Goal: Information Seeking & Learning: Learn about a topic

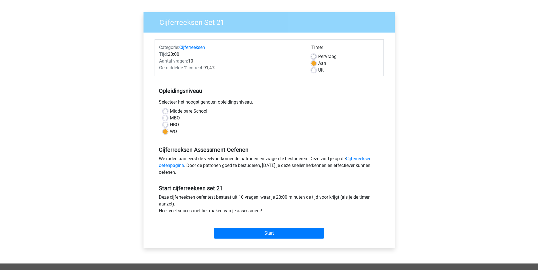
scroll to position [28, 0]
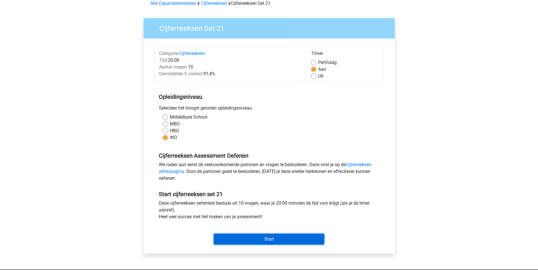
click at [289, 240] on input "Start" at bounding box center [269, 239] width 110 height 11
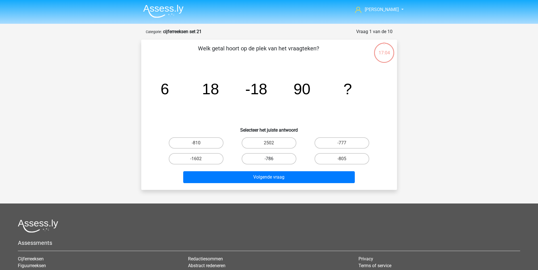
click at [274, 159] on label "-786" at bounding box center [269, 158] width 55 height 11
click at [272, 159] on input "-786" at bounding box center [271, 161] width 4 height 4
radio input "true"
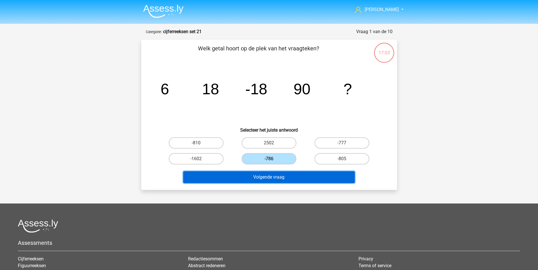
click at [274, 177] on button "Volgende vraag" at bounding box center [269, 178] width 172 height 12
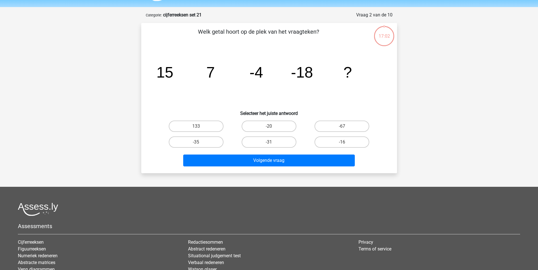
scroll to position [28, 0]
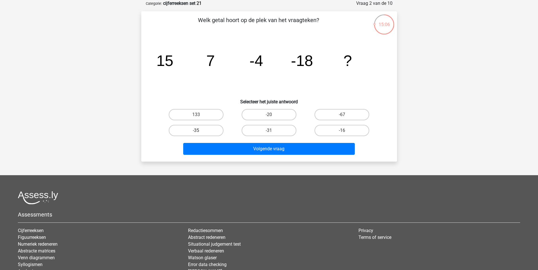
click at [204, 130] on label "-35" at bounding box center [196, 130] width 55 height 11
click at [200, 131] on input "-35" at bounding box center [198, 133] width 4 height 4
radio input "true"
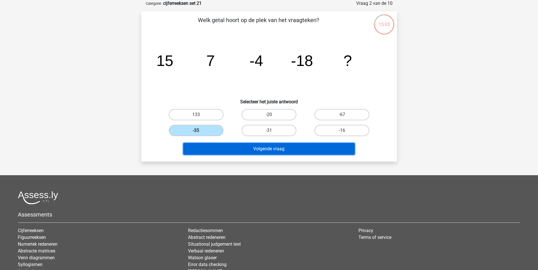
click at [270, 151] on button "Volgende vraag" at bounding box center [269, 149] width 172 height 12
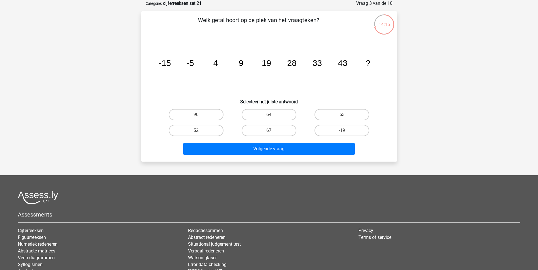
click at [198, 132] on input "52" at bounding box center [198, 133] width 4 height 4
radio input "true"
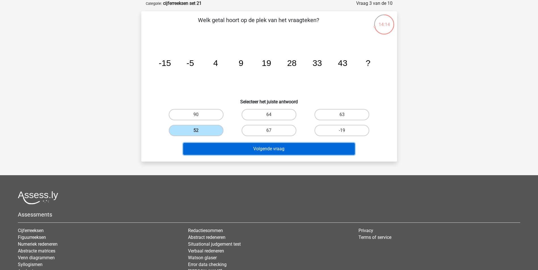
click at [266, 149] on button "Volgende vraag" at bounding box center [269, 149] width 172 height 12
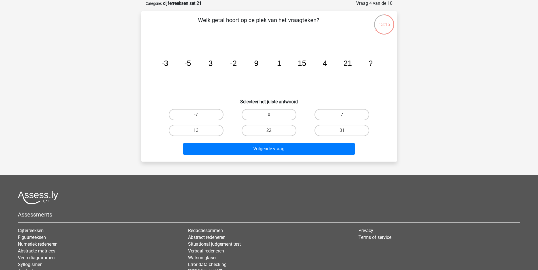
click at [358, 112] on label "7" at bounding box center [341, 114] width 55 height 11
click at [346, 115] on input "7" at bounding box center [344, 117] width 4 height 4
radio input "true"
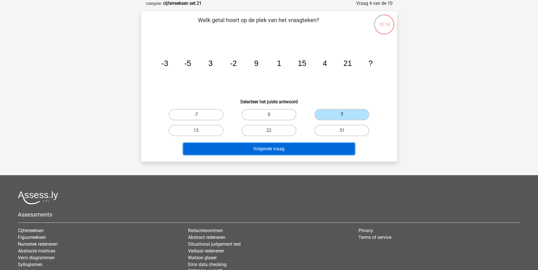
click at [296, 150] on button "Volgende vraag" at bounding box center [269, 149] width 172 height 12
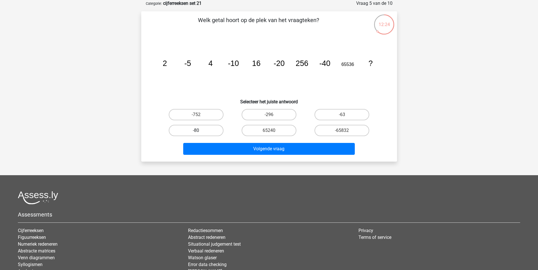
click at [204, 129] on label "-80" at bounding box center [196, 130] width 55 height 11
click at [200, 131] on input "-80" at bounding box center [198, 133] width 4 height 4
radio input "true"
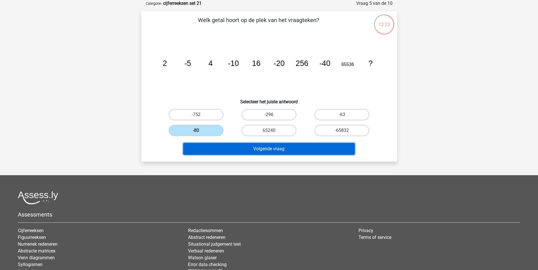
click at [252, 149] on button "Volgende vraag" at bounding box center [269, 149] width 172 height 12
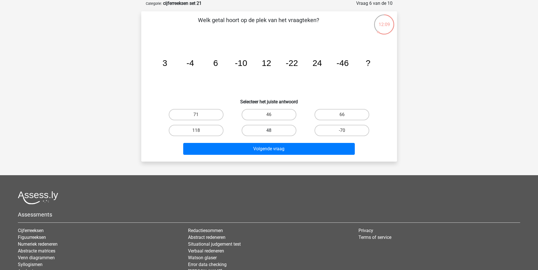
click at [285, 131] on label "48" at bounding box center [269, 130] width 55 height 11
click at [272, 131] on input "48" at bounding box center [271, 133] width 4 height 4
radio input "true"
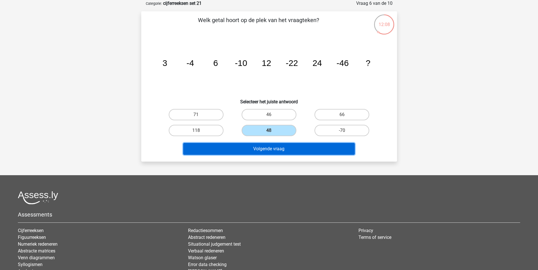
click at [281, 150] on button "Volgende vraag" at bounding box center [269, 149] width 172 height 12
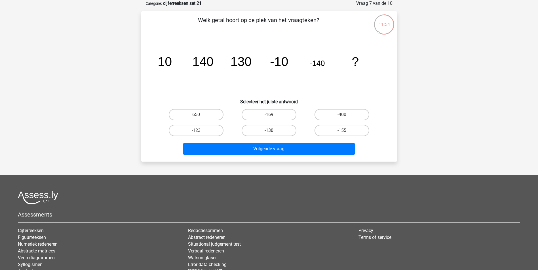
click at [274, 128] on label "-130" at bounding box center [269, 130] width 55 height 11
click at [272, 131] on input "-130" at bounding box center [271, 133] width 4 height 4
radio input "true"
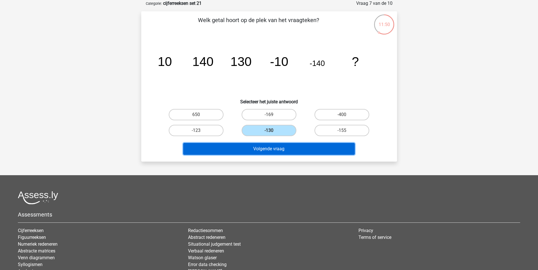
click at [273, 148] on button "Volgende vraag" at bounding box center [269, 149] width 172 height 12
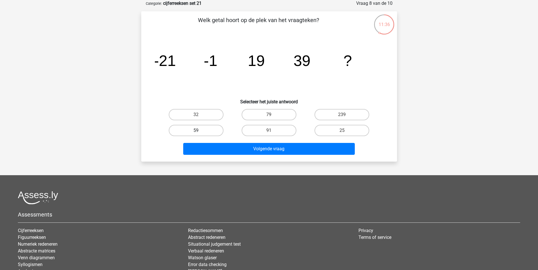
click at [210, 131] on label "59" at bounding box center [196, 130] width 55 height 11
click at [200, 131] on input "59" at bounding box center [198, 133] width 4 height 4
radio input "true"
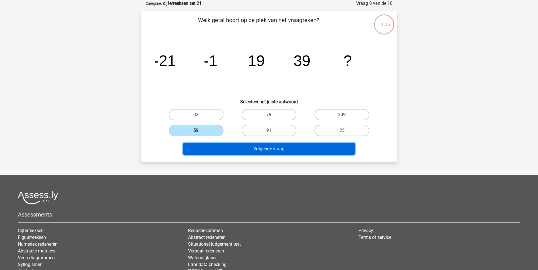
click at [273, 151] on button "Volgende vraag" at bounding box center [269, 149] width 172 height 12
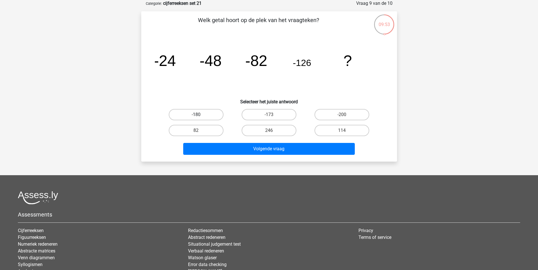
click at [187, 112] on label "-180" at bounding box center [196, 114] width 55 height 11
click at [196, 115] on input "-180" at bounding box center [198, 117] width 4 height 4
radio input "true"
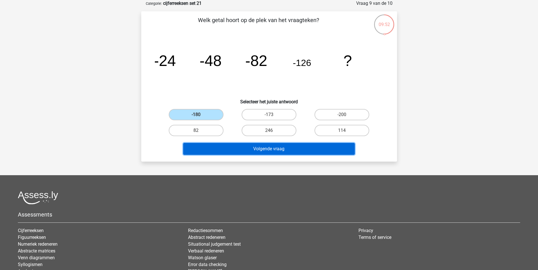
click at [285, 151] on button "Volgende vraag" at bounding box center [269, 149] width 172 height 12
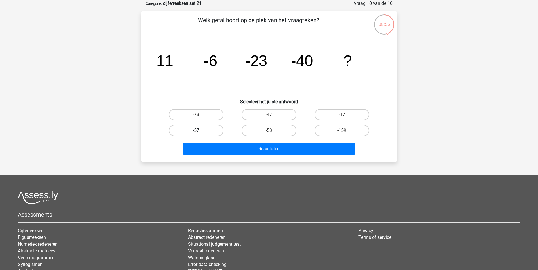
click at [196, 132] on label "-57" at bounding box center [196, 130] width 55 height 11
click at [196, 132] on input "-57" at bounding box center [198, 133] width 4 height 4
radio input "true"
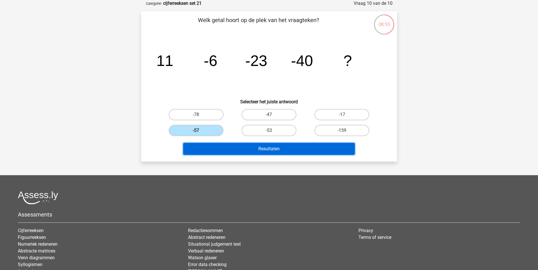
click at [260, 151] on button "Resultaten" at bounding box center [269, 149] width 172 height 12
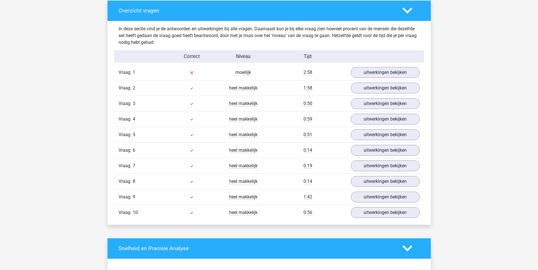
scroll to position [312, 0]
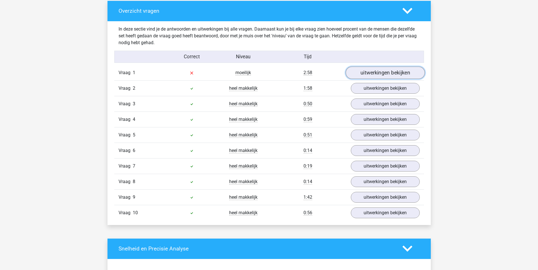
click at [365, 75] on link "uitwerkingen bekijken" at bounding box center [384, 73] width 79 height 12
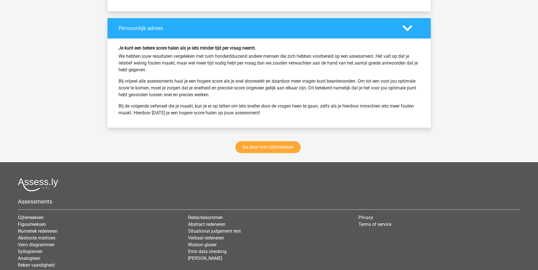
scroll to position [1021, 0]
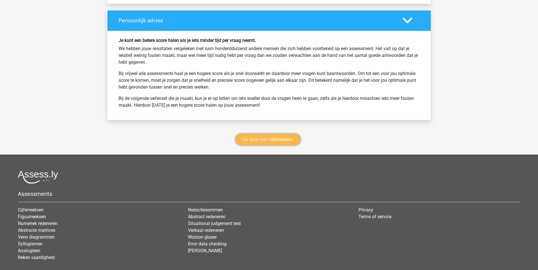
click at [263, 141] on link "Ga door met cijferreeksen" at bounding box center [267, 140] width 65 height 12
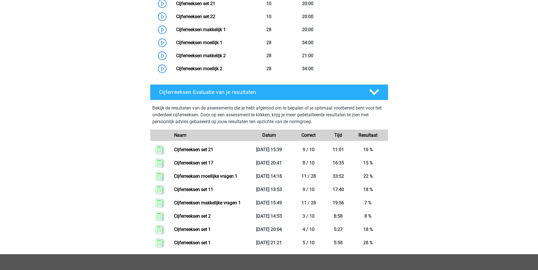
scroll to position [706, 0]
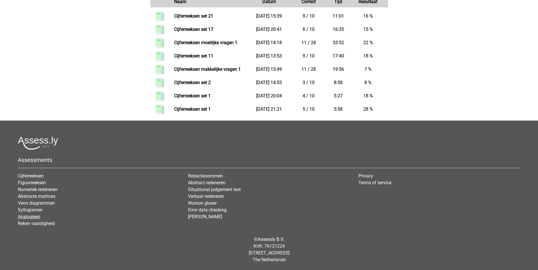
click at [35, 216] on link "Analogieen" at bounding box center [29, 216] width 22 height 5
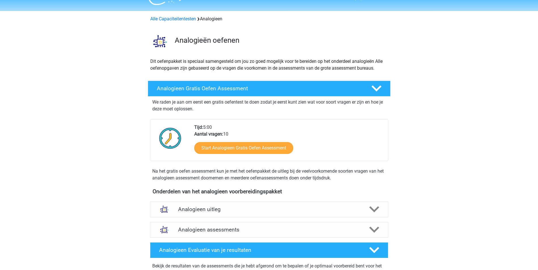
scroll to position [113, 0]
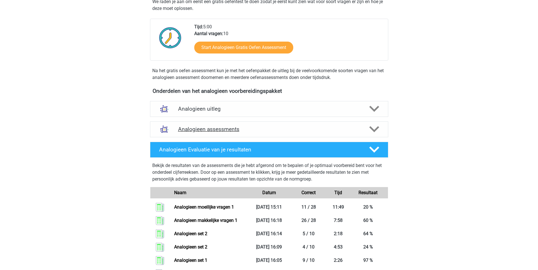
click at [372, 129] on polygon at bounding box center [374, 129] width 10 height 6
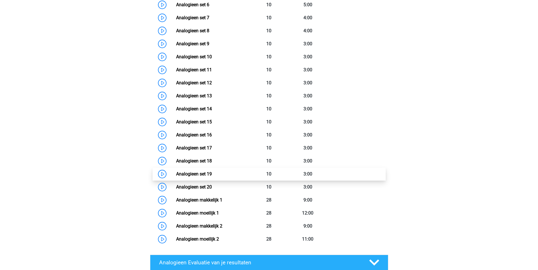
scroll to position [369, 0]
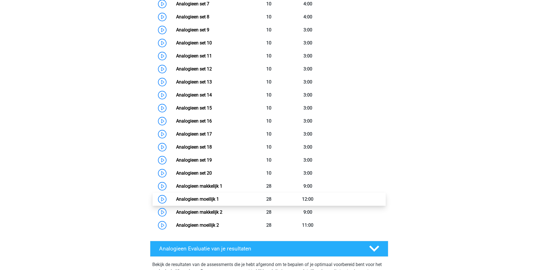
click at [210, 199] on link "Analogieen moeilijk 1" at bounding box center [197, 199] width 43 height 5
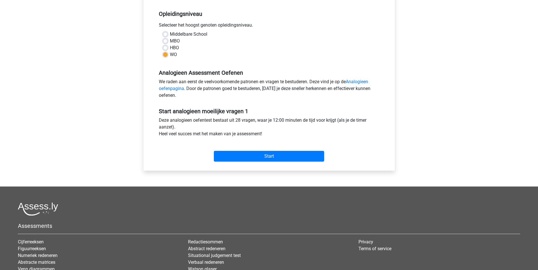
scroll to position [113, 0]
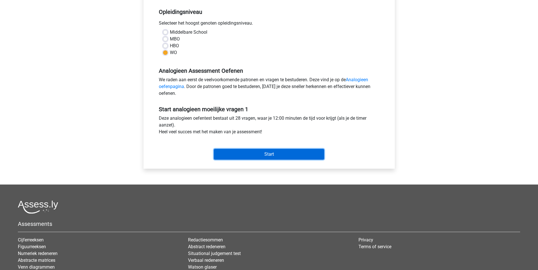
click at [282, 155] on input "Start" at bounding box center [269, 154] width 110 height 11
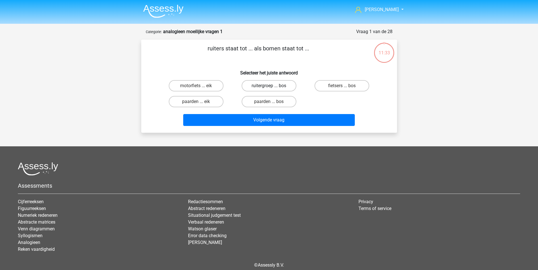
click at [270, 83] on label "ruitergroep ... bos" at bounding box center [269, 85] width 55 height 11
click at [270, 86] on input "ruitergroep ... bos" at bounding box center [271, 88] width 4 height 4
radio input "true"
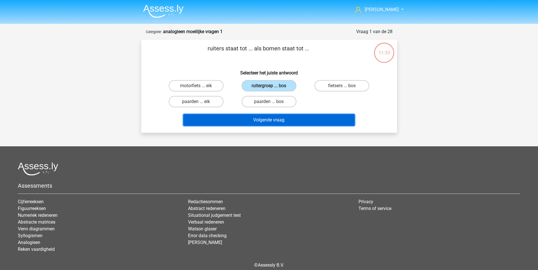
click at [269, 118] on button "Volgende vraag" at bounding box center [269, 120] width 172 height 12
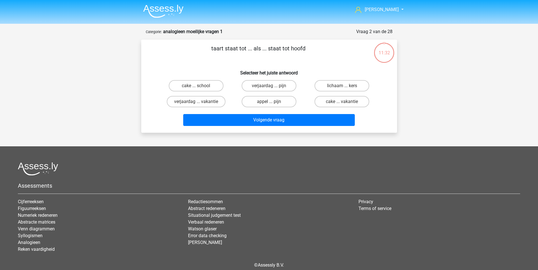
scroll to position [26, 0]
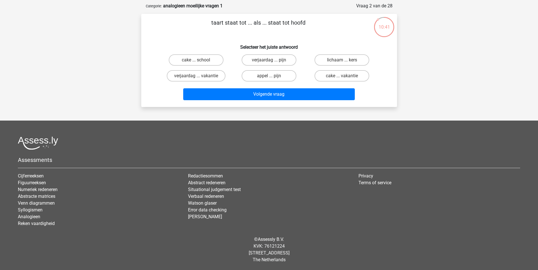
click at [270, 62] on input "verjaardag ... pijn" at bounding box center [271, 62] width 4 height 4
radio input "true"
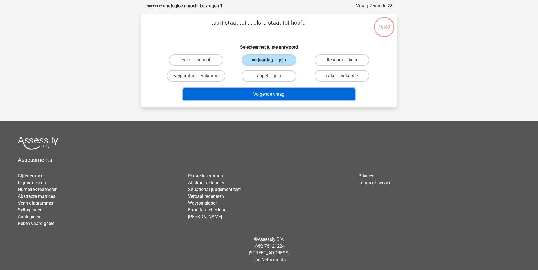
click at [269, 96] on button "Volgende vraag" at bounding box center [269, 94] width 172 height 12
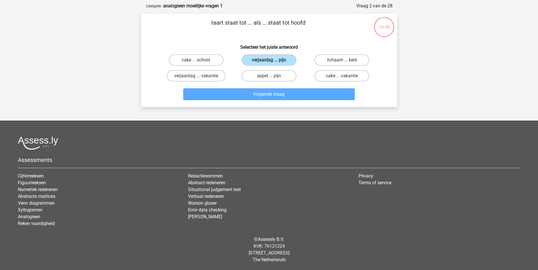
scroll to position [28, 0]
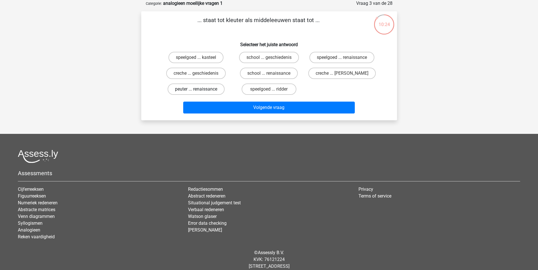
click at [214, 91] on label "peuter ... renaissance" at bounding box center [196, 89] width 57 height 11
click at [200, 91] on input "peuter ... renaissance" at bounding box center [198, 91] width 4 height 4
radio input "true"
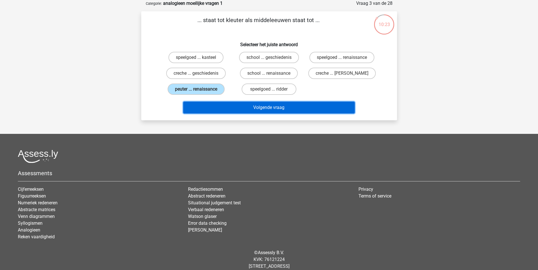
click at [277, 110] on button "Volgende vraag" at bounding box center [269, 108] width 172 height 12
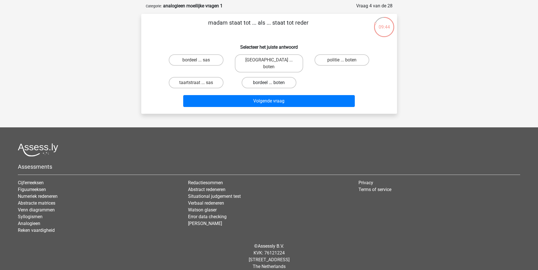
click at [266, 77] on label "bordeel ... boten" at bounding box center [269, 82] width 55 height 11
click at [269, 83] on input "bordeel ... boten" at bounding box center [271, 85] width 4 height 4
radio input "true"
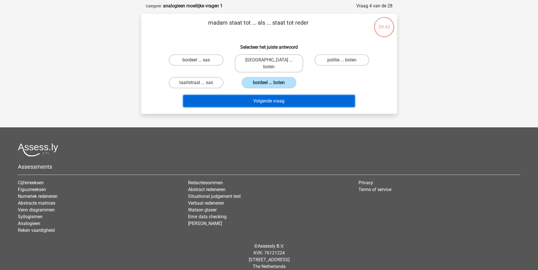
click at [270, 95] on button "Volgende vraag" at bounding box center [269, 101] width 172 height 12
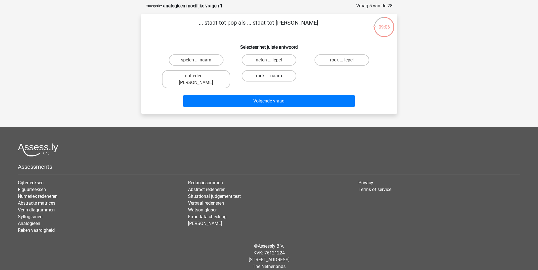
click at [265, 77] on label "rock ... naam" at bounding box center [269, 75] width 55 height 11
click at [269, 77] on input "rock ... naam" at bounding box center [271, 78] width 4 height 4
radio input "true"
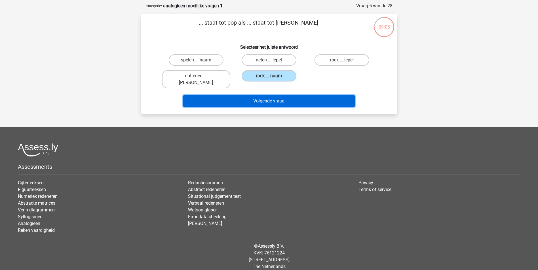
click at [272, 95] on button "Volgende vraag" at bounding box center [269, 101] width 172 height 12
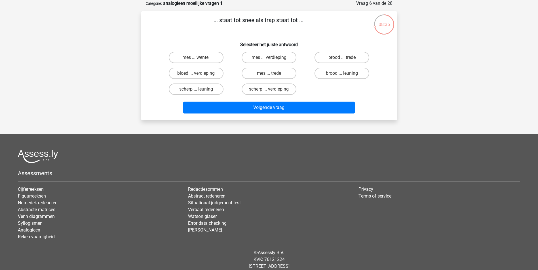
click at [345, 58] on input "brood ... trede" at bounding box center [344, 60] width 4 height 4
radio input "true"
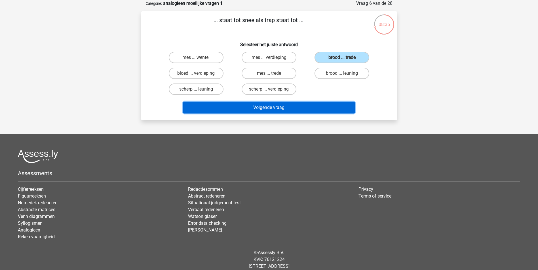
click at [278, 107] on button "Volgende vraag" at bounding box center [269, 108] width 172 height 12
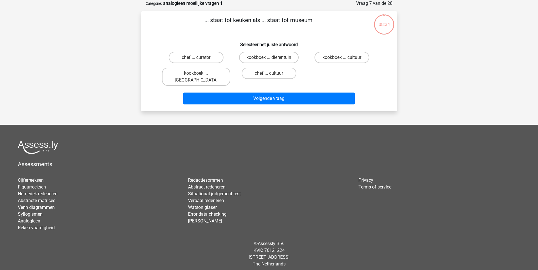
scroll to position [26, 0]
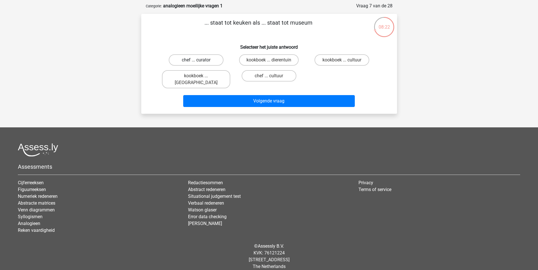
click at [210, 60] on label "chef ... curator" at bounding box center [196, 59] width 55 height 11
click at [200, 60] on input "chef ... curator" at bounding box center [198, 62] width 4 height 4
radio input "true"
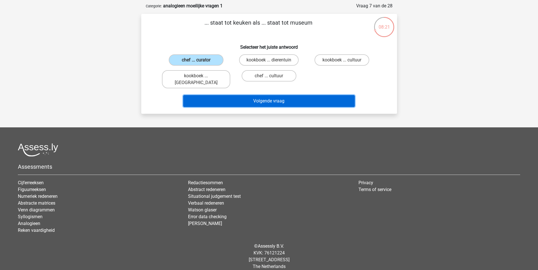
click at [275, 95] on button "Volgende vraag" at bounding box center [269, 101] width 172 height 12
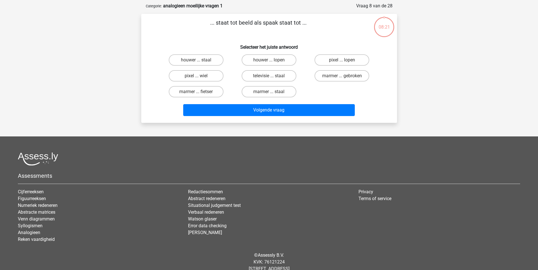
scroll to position [28, 0]
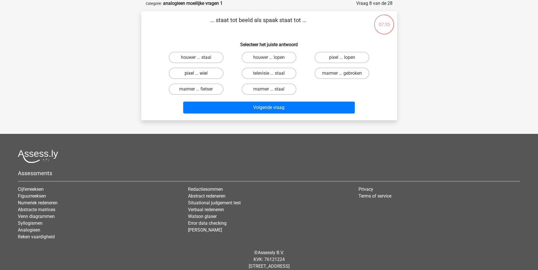
click at [208, 73] on label "pixel ... wiel" at bounding box center [196, 73] width 55 height 11
click at [200, 73] on input "pixel ... wiel" at bounding box center [198, 75] width 4 height 4
radio input "true"
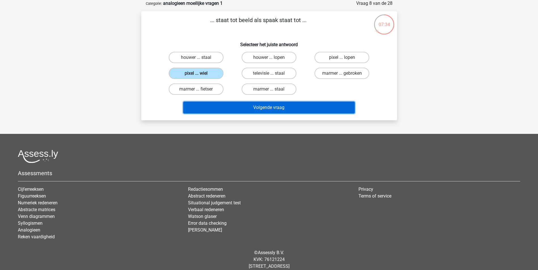
click at [276, 104] on button "Volgende vraag" at bounding box center [269, 108] width 172 height 12
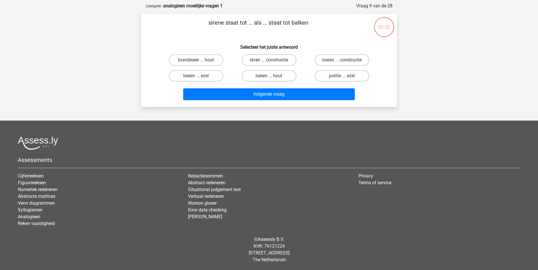
scroll to position [26, 0]
click at [202, 77] on label "loeien ... ezel" at bounding box center [196, 75] width 55 height 11
click at [200, 77] on input "loeien ... ezel" at bounding box center [198, 78] width 4 height 4
radio input "true"
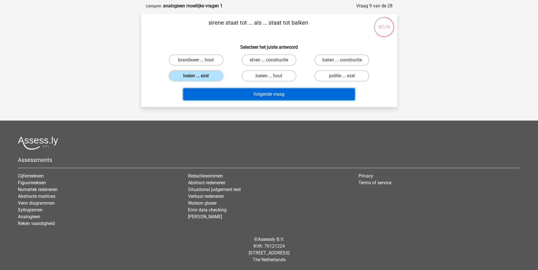
click at [254, 96] on button "Volgende vraag" at bounding box center [269, 94] width 172 height 12
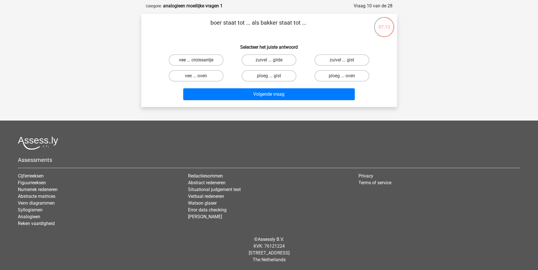
click at [207, 60] on label "vee ... croissantje" at bounding box center [196, 59] width 55 height 11
click at [200, 60] on input "vee ... croissantje" at bounding box center [198, 62] width 4 height 4
radio input "true"
click at [286, 102] on div "Volgende vraag" at bounding box center [269, 95] width 219 height 14
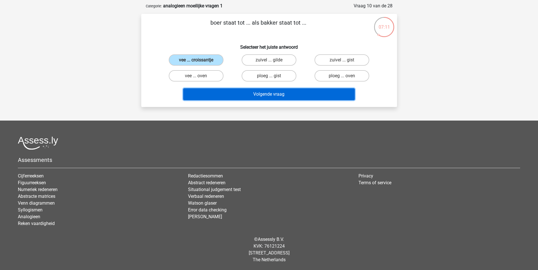
click at [282, 96] on button "Volgende vraag" at bounding box center [269, 94] width 172 height 12
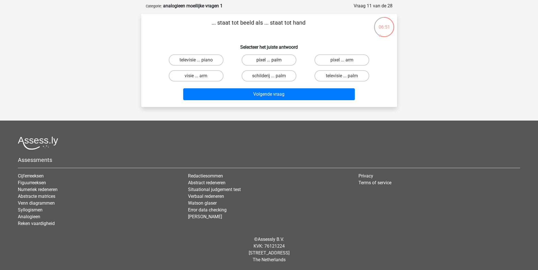
click at [267, 61] on label "pixel ... palm" at bounding box center [269, 59] width 55 height 11
click at [269, 61] on input "pixel ... palm" at bounding box center [271, 62] width 4 height 4
radio input "true"
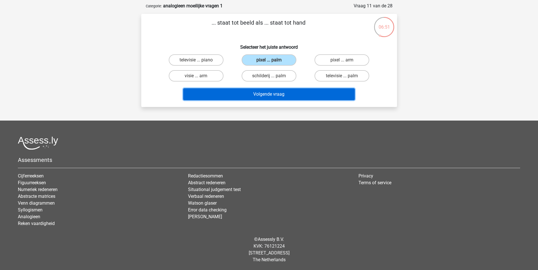
click at [269, 96] on button "Volgende vraag" at bounding box center [269, 94] width 172 height 12
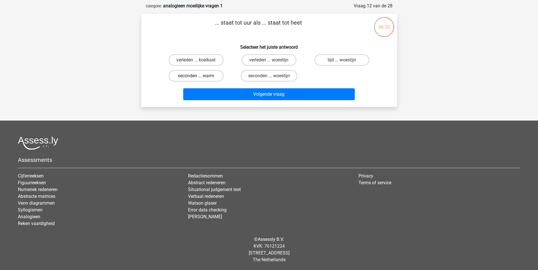
click at [212, 75] on label "seconden ... warm" at bounding box center [196, 75] width 55 height 11
click at [200, 76] on input "seconden ... warm" at bounding box center [198, 78] width 4 height 4
radio input "true"
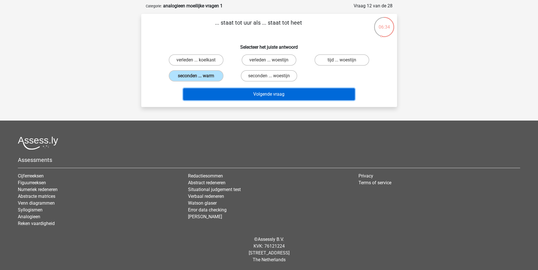
click at [253, 94] on button "Volgende vraag" at bounding box center [269, 94] width 172 height 12
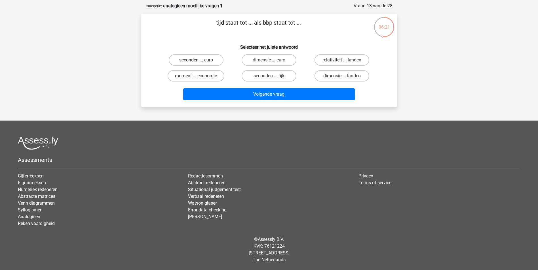
click at [207, 61] on label "seconden ... euro" at bounding box center [196, 59] width 55 height 11
click at [200, 61] on input "seconden ... euro" at bounding box center [198, 62] width 4 height 4
radio input "true"
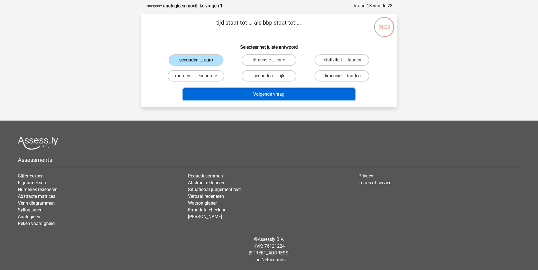
click at [272, 90] on button "Volgende vraag" at bounding box center [269, 94] width 172 height 12
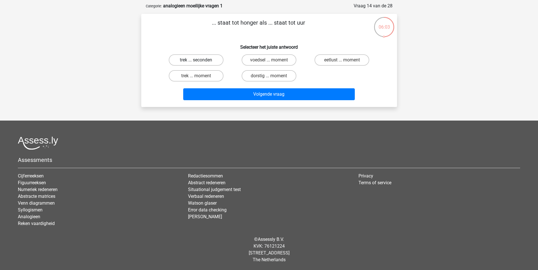
click at [200, 60] on label "trek ... seconden" at bounding box center [196, 59] width 55 height 11
click at [200, 60] on input "trek ... seconden" at bounding box center [198, 62] width 4 height 4
radio input "true"
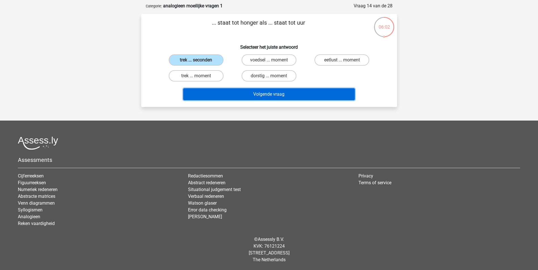
click at [267, 95] on button "Volgende vraag" at bounding box center [269, 94] width 172 height 12
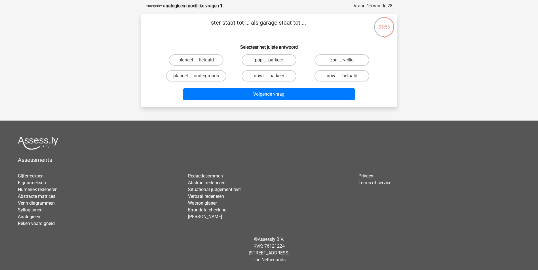
click at [262, 61] on label "pop ... parkeer" at bounding box center [269, 59] width 55 height 11
click at [269, 61] on input "pop ... parkeer" at bounding box center [271, 62] width 4 height 4
radio input "true"
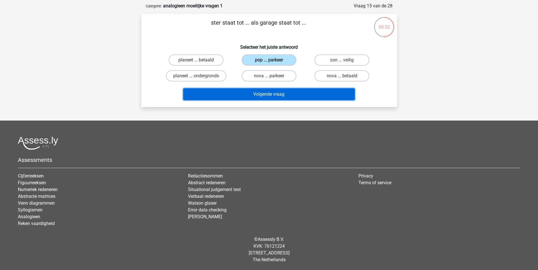
click at [267, 95] on button "Volgende vraag" at bounding box center [269, 94] width 172 height 12
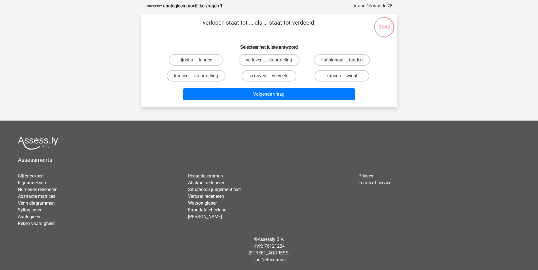
click at [269, 76] on input "verloven ... verveeld" at bounding box center [271, 78] width 4 height 4
radio input "true"
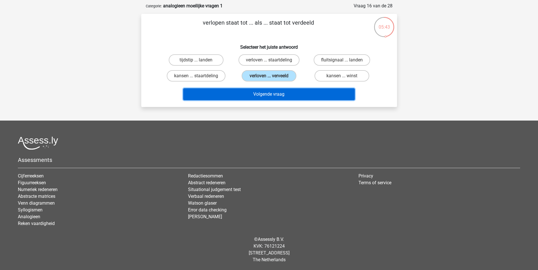
click at [274, 95] on button "Volgende vraag" at bounding box center [269, 94] width 172 height 12
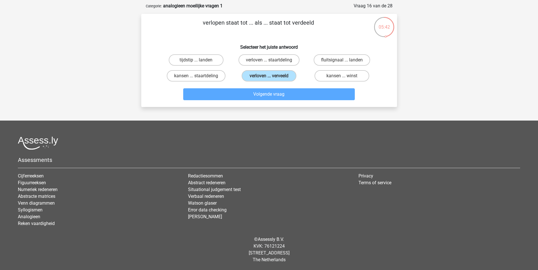
scroll to position [28, 0]
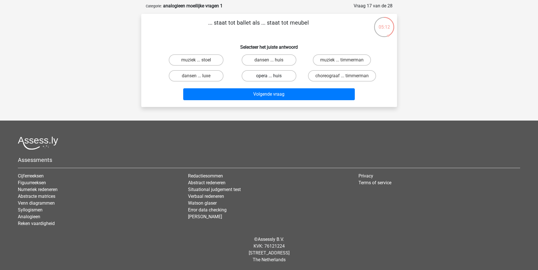
click at [275, 73] on label "opera ... huis" at bounding box center [269, 75] width 55 height 11
click at [272, 76] on input "opera ... huis" at bounding box center [271, 78] width 4 height 4
radio input "true"
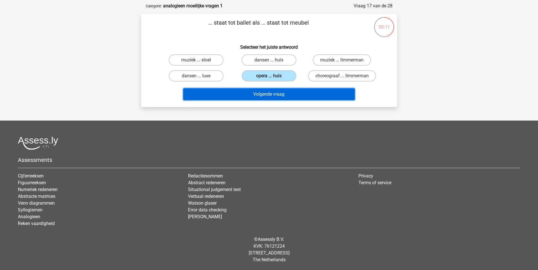
click at [274, 98] on button "Volgende vraag" at bounding box center [269, 94] width 172 height 12
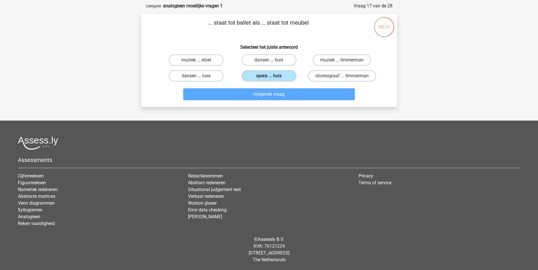
scroll to position [26, 0]
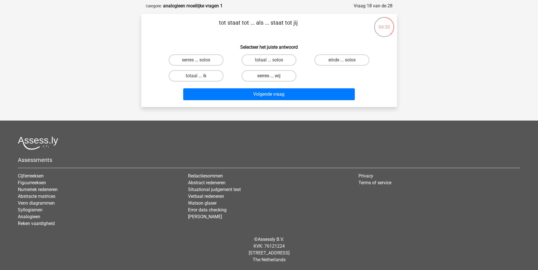
click at [276, 76] on label "serres ... wij" at bounding box center [269, 75] width 55 height 11
click at [272, 76] on input "serres ... wij" at bounding box center [271, 78] width 4 height 4
radio input "true"
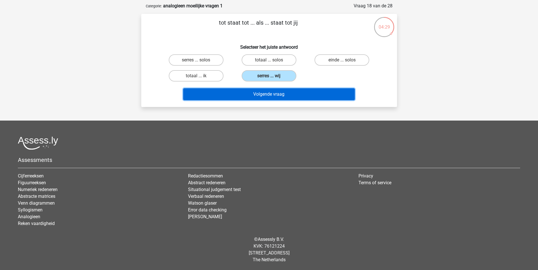
click at [282, 95] on button "Volgende vraag" at bounding box center [269, 94] width 172 height 12
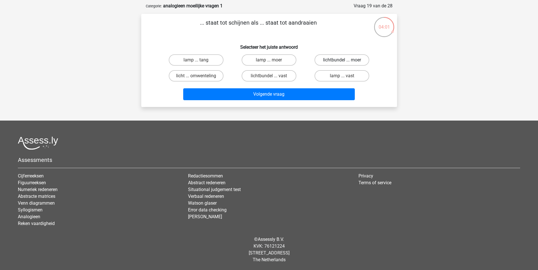
click at [353, 60] on label "lichtbundel ... moer" at bounding box center [341, 59] width 55 height 11
click at [346, 60] on input "lichtbundel ... moer" at bounding box center [344, 62] width 4 height 4
radio input "true"
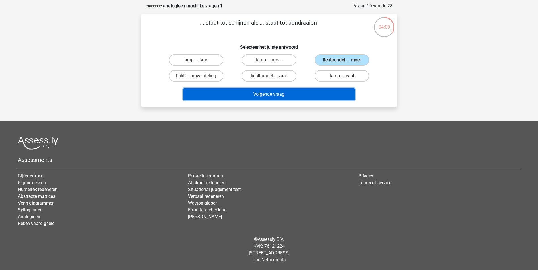
click at [307, 96] on button "Volgende vraag" at bounding box center [269, 94] width 172 height 12
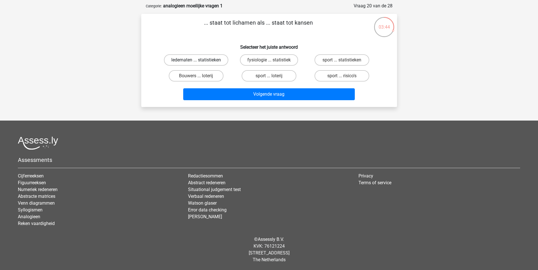
click at [218, 60] on label "ledematen ... statistieken" at bounding box center [196, 59] width 64 height 11
click at [200, 60] on input "ledematen ... statistieken" at bounding box center [198, 62] width 4 height 4
radio input "true"
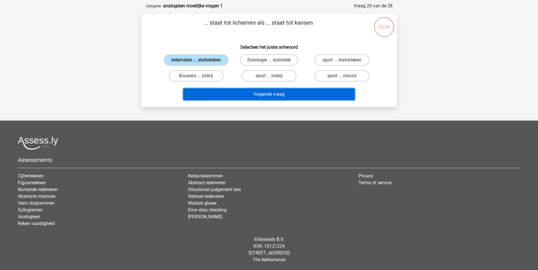
click at [266, 97] on button "Volgende vraag" at bounding box center [269, 94] width 172 height 12
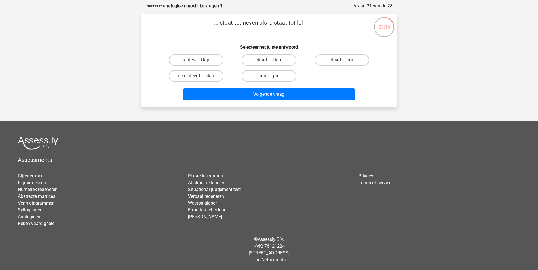
click at [210, 59] on label "tantes ... klap" at bounding box center [196, 59] width 55 height 11
click at [200, 60] on input "tantes ... klap" at bounding box center [198, 62] width 4 height 4
radio input "true"
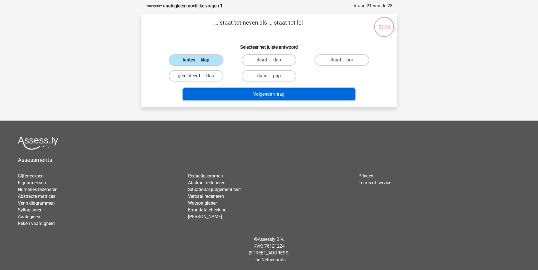
click at [276, 95] on button "Volgende vraag" at bounding box center [269, 94] width 172 height 12
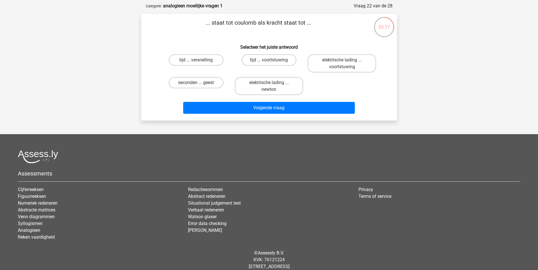
scroll to position [28, 0]
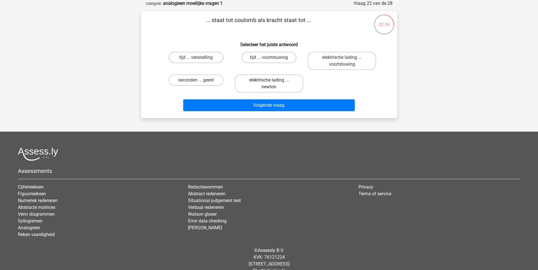
click at [280, 87] on label "elektrische lading ... newton" at bounding box center [269, 84] width 68 height 18
click at [272, 84] on input "elektrische lading ... newton" at bounding box center [271, 82] width 4 height 4
radio input "true"
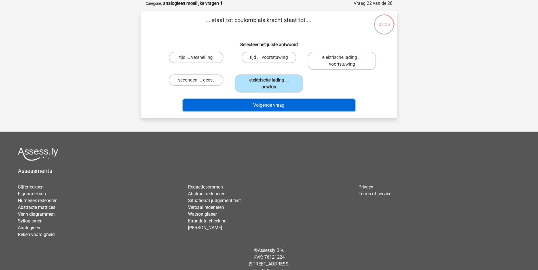
click at [287, 103] on button "Volgende vraag" at bounding box center [269, 106] width 172 height 12
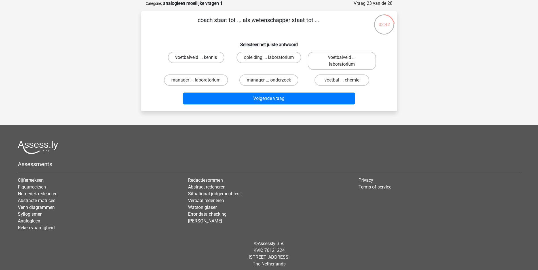
click at [210, 60] on label "voetbalveld ... kennis" at bounding box center [196, 57] width 56 height 11
click at [200, 60] on input "voetbalveld ... kennis" at bounding box center [198, 60] width 4 height 4
radio input "true"
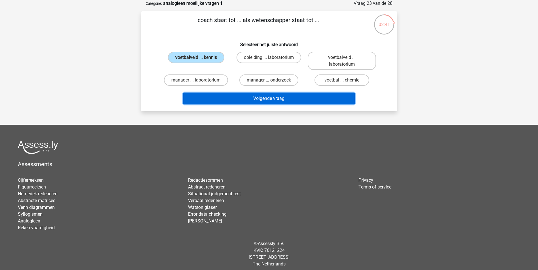
click at [284, 98] on button "Volgende vraag" at bounding box center [269, 99] width 172 height 12
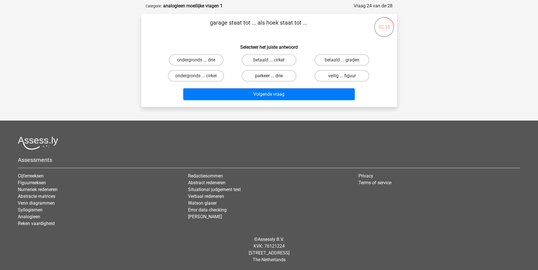
click at [266, 76] on label "parkeer ... drie" at bounding box center [269, 75] width 55 height 11
click at [269, 76] on input "parkeer ... drie" at bounding box center [271, 78] width 4 height 4
radio input "true"
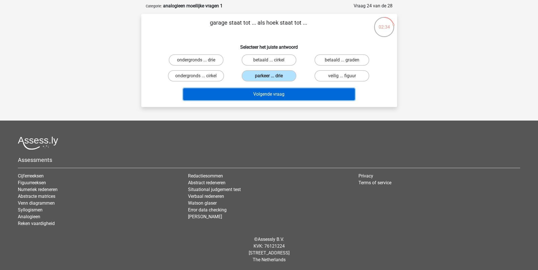
click at [271, 96] on button "Volgende vraag" at bounding box center [269, 94] width 172 height 12
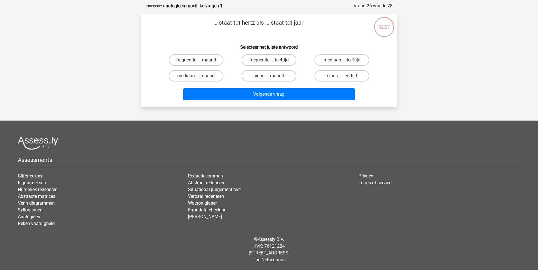
click at [212, 60] on label "frequentie ... maand" at bounding box center [196, 59] width 55 height 11
click at [200, 60] on input "frequentie ... maand" at bounding box center [198, 62] width 4 height 4
radio input "true"
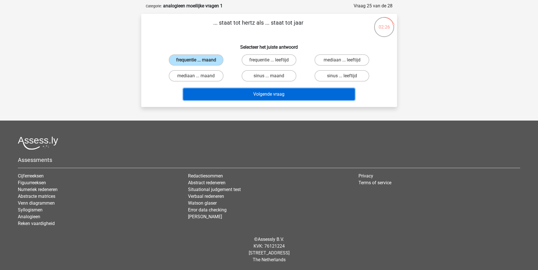
click at [279, 95] on button "Volgende vraag" at bounding box center [269, 94] width 172 height 12
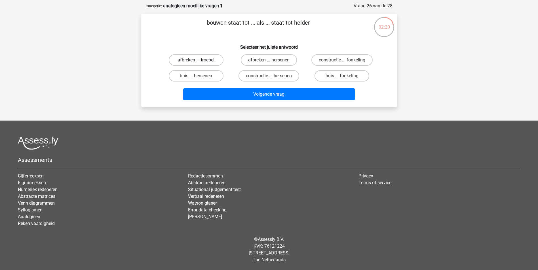
click at [202, 59] on label "afbreken ... troebel" at bounding box center [196, 59] width 55 height 11
click at [200, 60] on input "afbreken ... troebel" at bounding box center [198, 62] width 4 height 4
radio input "true"
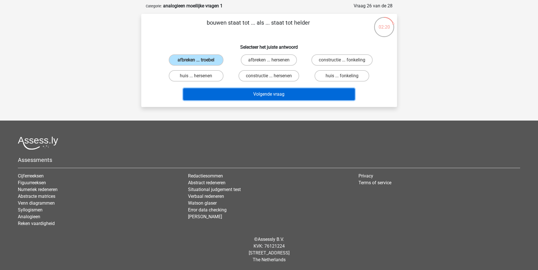
click at [274, 93] on button "Volgende vraag" at bounding box center [269, 94] width 172 height 12
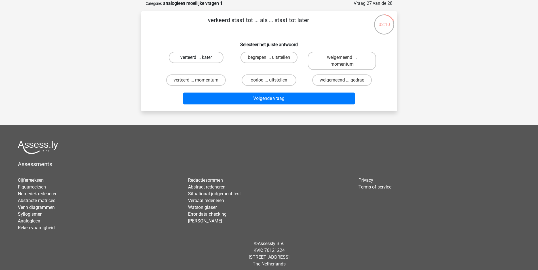
click at [214, 57] on label "verteerd ... kater" at bounding box center [196, 57] width 55 height 11
click at [200, 58] on input "verteerd ... kater" at bounding box center [198, 60] width 4 height 4
radio input "true"
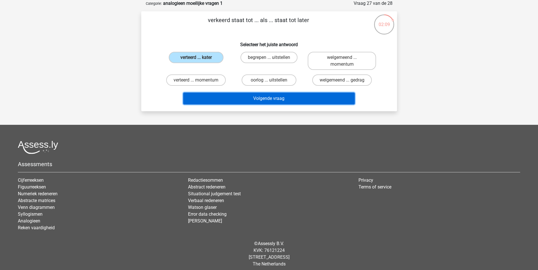
click at [265, 98] on button "Volgende vraag" at bounding box center [269, 99] width 172 height 12
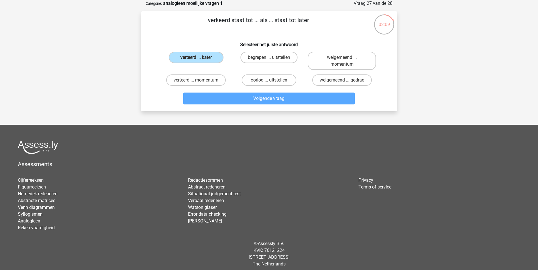
scroll to position [26, 0]
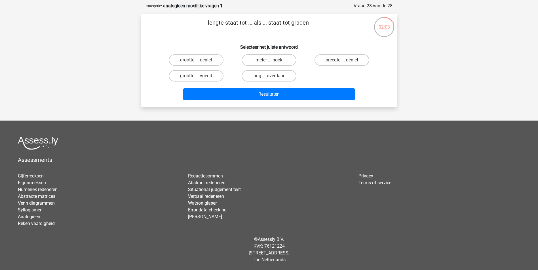
click at [272, 60] on input "meter ... hoek" at bounding box center [271, 62] width 4 height 4
radio input "true"
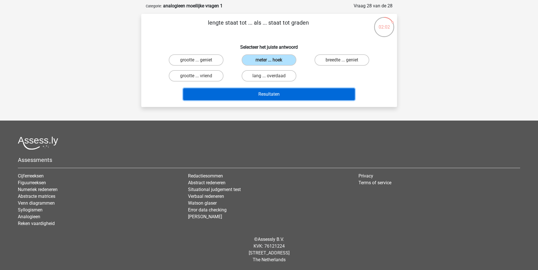
click at [273, 93] on button "Resultaten" at bounding box center [269, 94] width 172 height 12
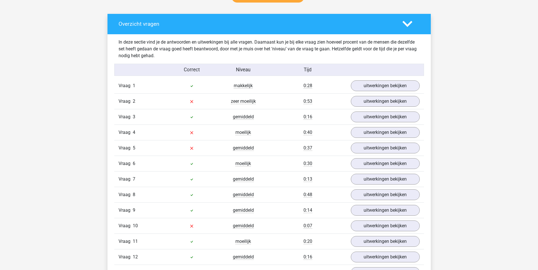
scroll to position [312, 0]
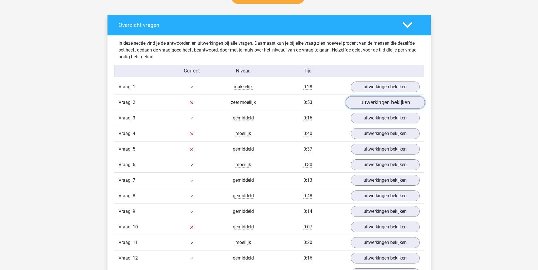
click at [383, 100] on link "uitwerkingen bekijken" at bounding box center [384, 102] width 79 height 12
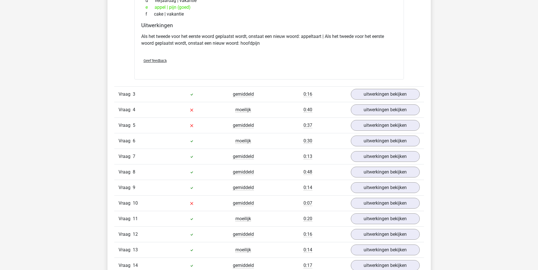
scroll to position [482, 0]
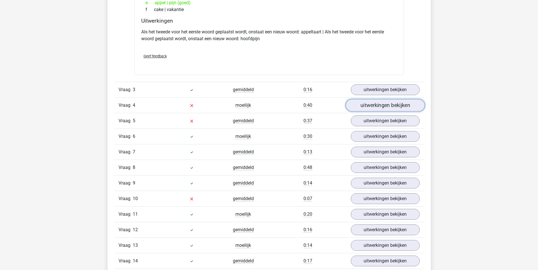
click at [369, 104] on link "uitwerkingen bekijken" at bounding box center [384, 105] width 79 height 12
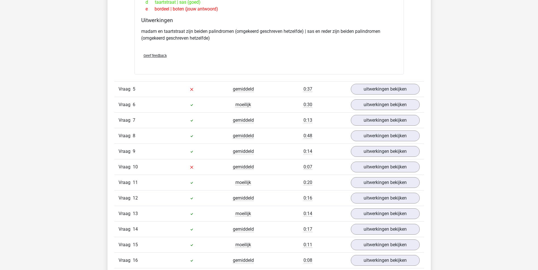
scroll to position [652, 0]
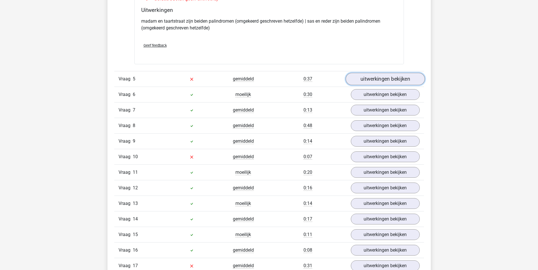
click at [372, 83] on link "uitwerkingen bekijken" at bounding box center [384, 79] width 79 height 12
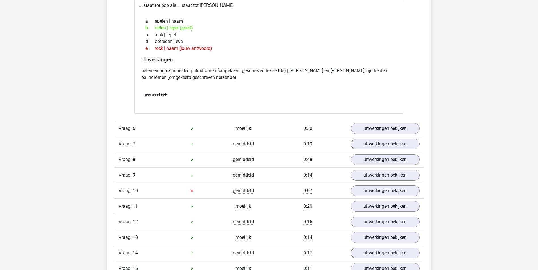
scroll to position [766, 0]
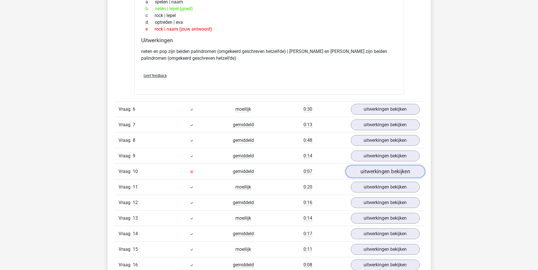
click at [374, 170] on link "uitwerkingen bekijken" at bounding box center [384, 172] width 79 height 12
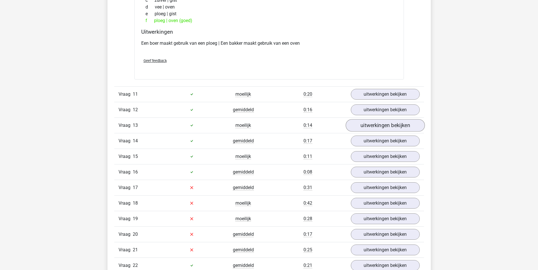
scroll to position [1021, 0]
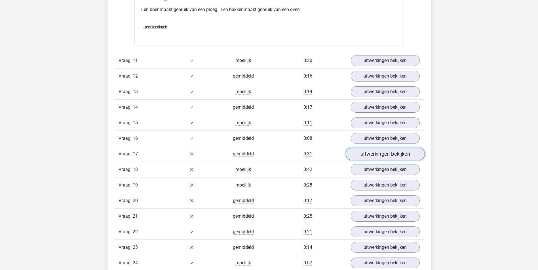
click at [386, 158] on link "uitwerkingen bekijken" at bounding box center [384, 154] width 79 height 12
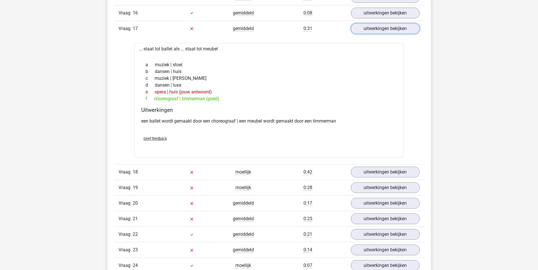
scroll to position [1163, 0]
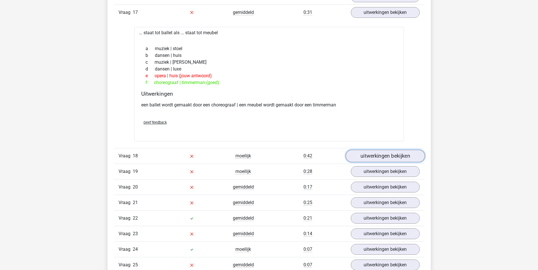
click at [386, 158] on link "uitwerkingen bekijken" at bounding box center [384, 156] width 79 height 12
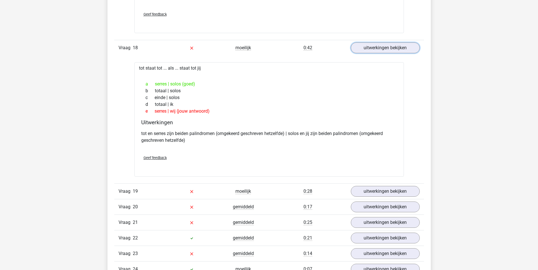
scroll to position [1304, 0]
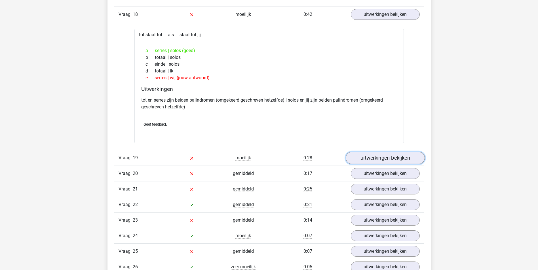
click at [380, 158] on link "uitwerkingen bekijken" at bounding box center [384, 158] width 79 height 12
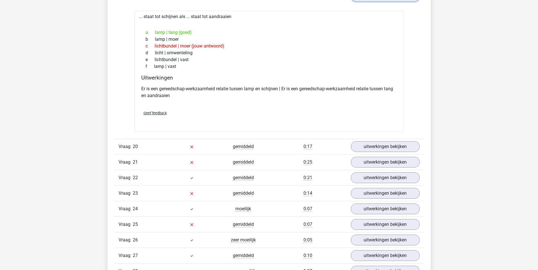
scroll to position [1474, 0]
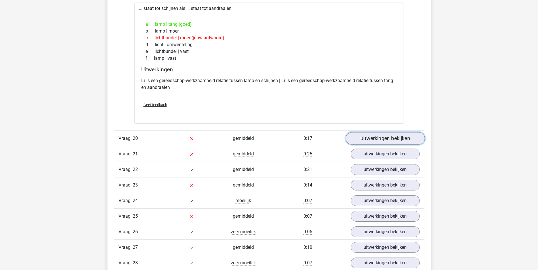
click at [388, 140] on link "uitwerkingen bekijken" at bounding box center [384, 139] width 79 height 12
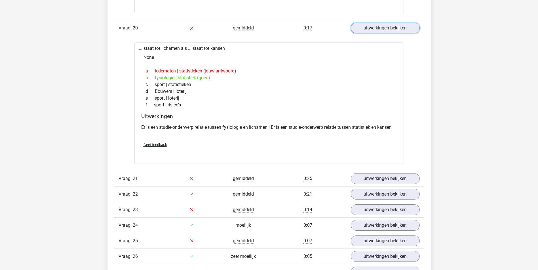
scroll to position [1588, 0]
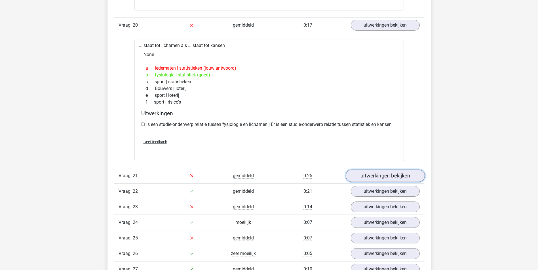
click at [395, 178] on link "uitwerkingen bekijken" at bounding box center [384, 176] width 79 height 12
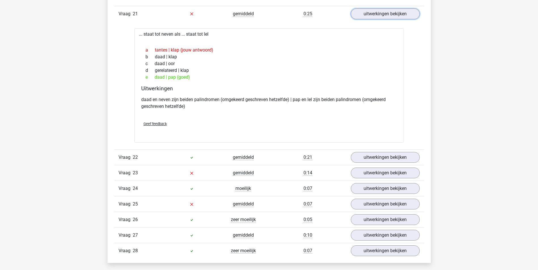
scroll to position [1758, 0]
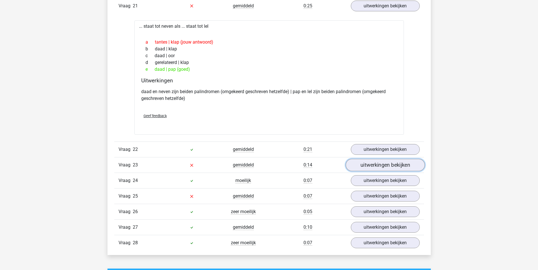
click at [386, 168] on link "uitwerkingen bekijken" at bounding box center [384, 165] width 79 height 12
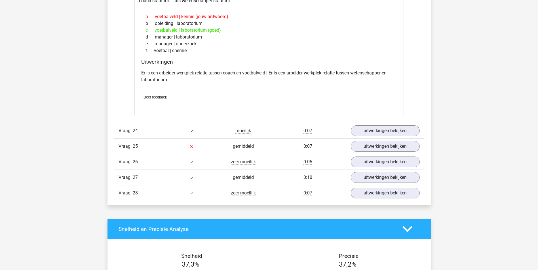
scroll to position [1956, 0]
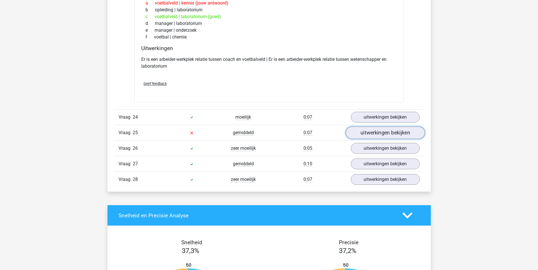
click at [389, 135] on link "uitwerkingen bekijken" at bounding box center [384, 133] width 79 height 12
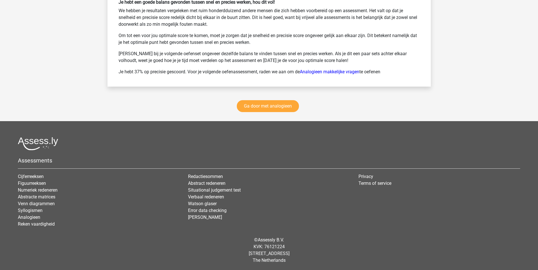
scroll to position [2509, 0]
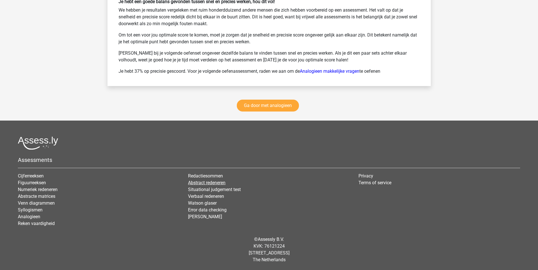
click at [201, 184] on link "Abstract redeneren" at bounding box center [206, 182] width 37 height 5
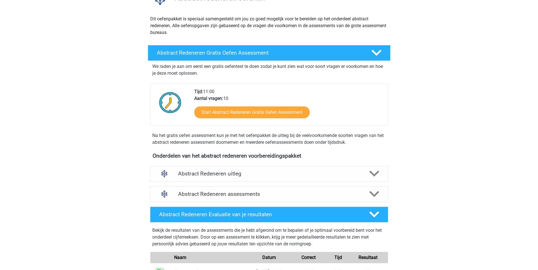
scroll to position [85, 0]
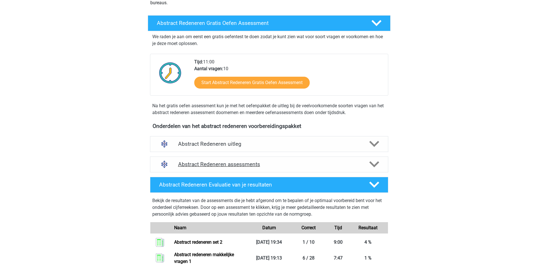
click at [341, 166] on h4 "Abstract Redeneren assessments" at bounding box center [269, 164] width 182 height 7
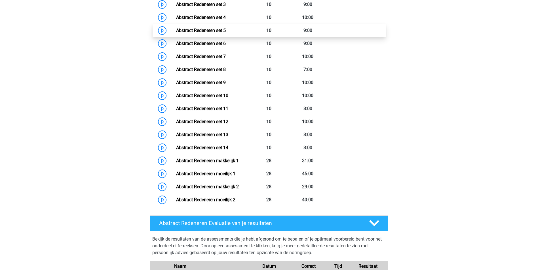
scroll to position [312, 0]
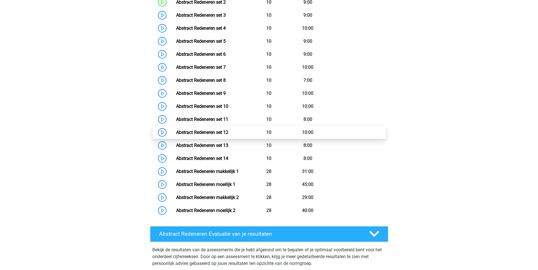
click at [205, 134] on link "Abstract Redeneren set 12" at bounding box center [202, 132] width 52 height 5
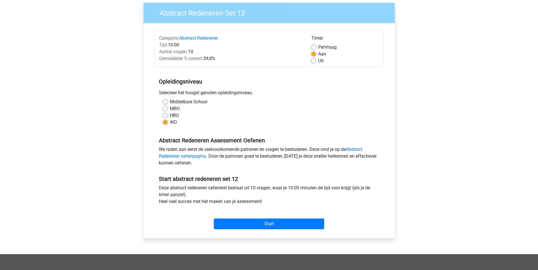
scroll to position [28, 0]
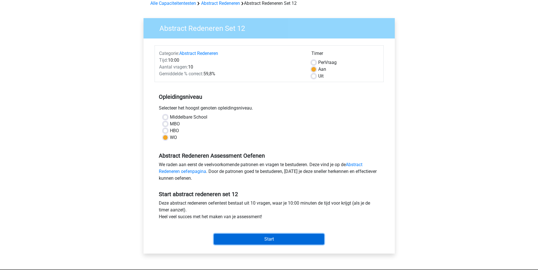
click at [286, 239] on input "Start" at bounding box center [269, 239] width 110 height 11
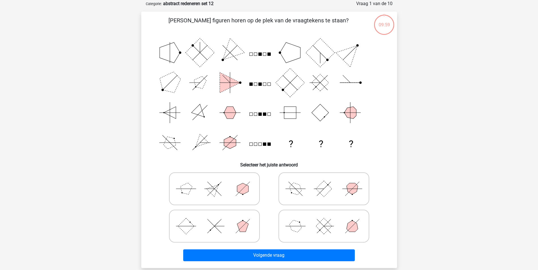
scroll to position [28, 0]
click at [311, 184] on icon at bounding box center [323, 189] width 85 height 28
click at [324, 182] on input "radio" at bounding box center [326, 180] width 4 height 4
radio input "true"
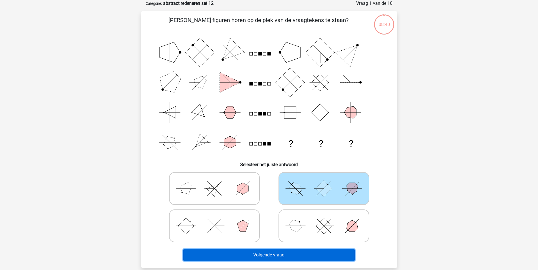
click at [284, 257] on button "Volgende vraag" at bounding box center [269, 256] width 172 height 12
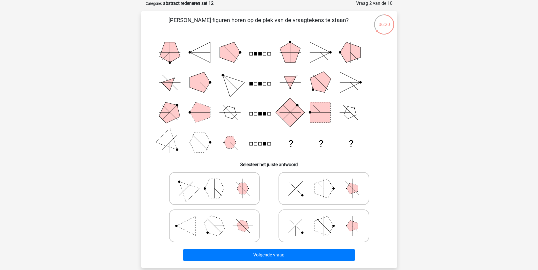
click at [319, 190] on polygon at bounding box center [323, 188] width 19 height 19
click at [324, 182] on input "radio" at bounding box center [326, 180] width 4 height 4
radio input "true"
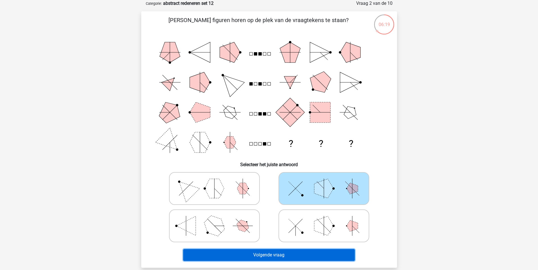
click at [271, 256] on button "Volgende vraag" at bounding box center [269, 256] width 172 height 12
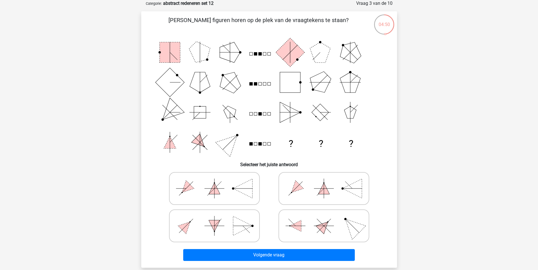
click at [233, 226] on polygon at bounding box center [242, 226] width 19 height 19
click at [218, 219] on input "radio" at bounding box center [216, 217] width 4 height 4
radio input "true"
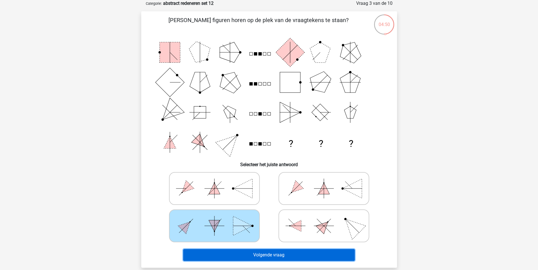
click at [280, 257] on button "Volgende vraag" at bounding box center [269, 256] width 172 height 12
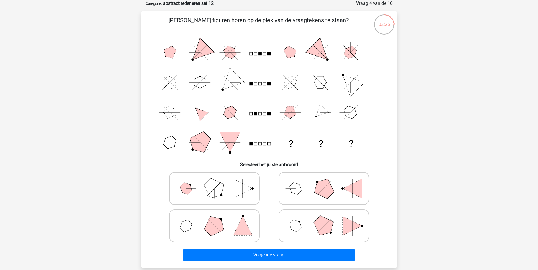
click at [333, 221] on icon at bounding box center [323, 226] width 85 height 28
click at [327, 219] on input "radio" at bounding box center [326, 217] width 4 height 4
radio input "true"
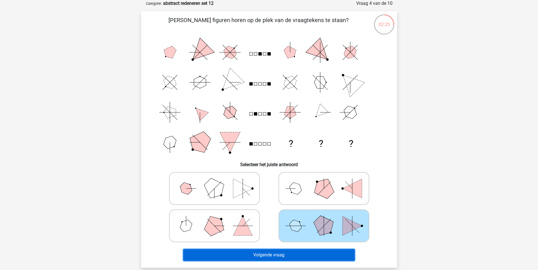
click at [287, 251] on button "Volgende vraag" at bounding box center [269, 256] width 172 height 12
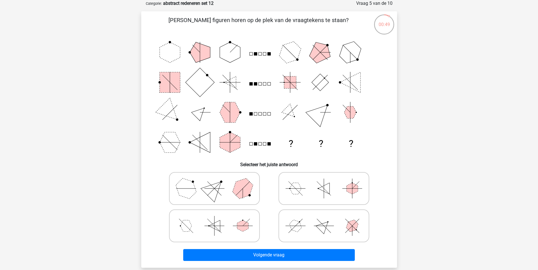
click at [210, 189] on line at bounding box center [209, 189] width 10 height 10
click at [214, 182] on input "radio" at bounding box center [216, 180] width 4 height 4
radio input "true"
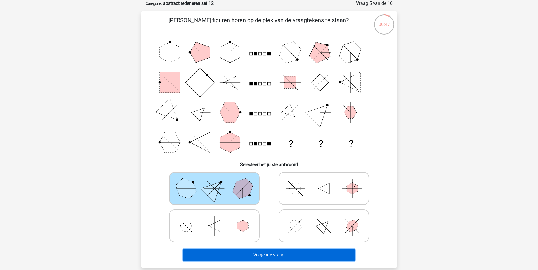
click at [284, 257] on button "Volgende vraag" at bounding box center [269, 256] width 172 height 12
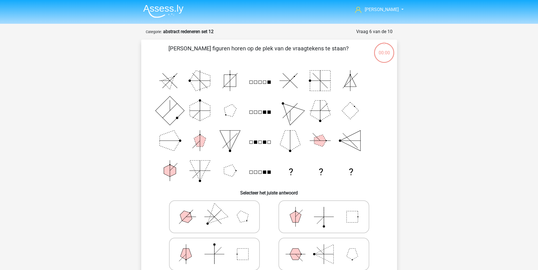
scroll to position [28, 0]
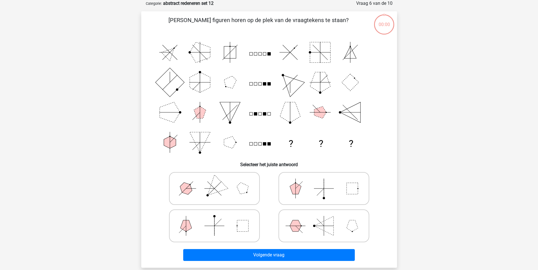
click at [220, 193] on icon at bounding box center [214, 189] width 85 height 28
click at [218, 182] on input "radio" at bounding box center [216, 180] width 4 height 4
radio input "true"
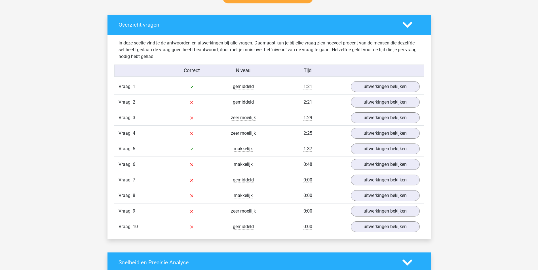
scroll to position [312, 0]
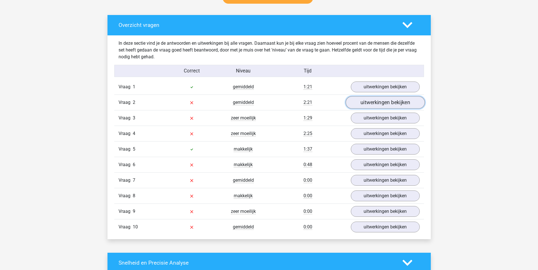
click at [374, 103] on link "uitwerkingen bekijken" at bounding box center [384, 102] width 79 height 12
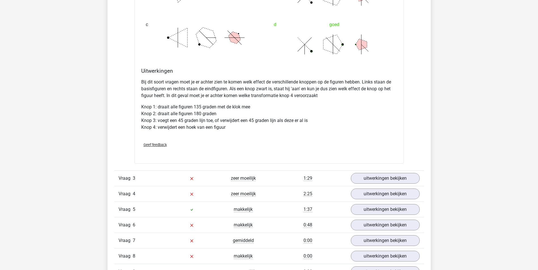
scroll to position [624, 0]
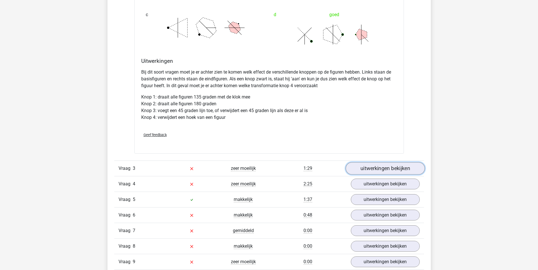
click at [381, 169] on link "uitwerkingen bekijken" at bounding box center [384, 169] width 79 height 12
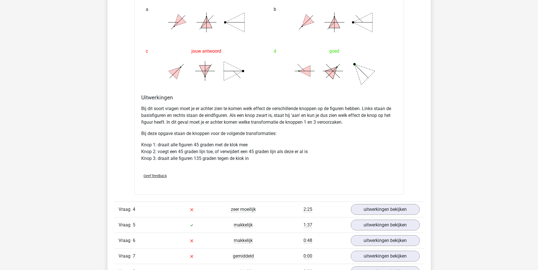
scroll to position [992, 0]
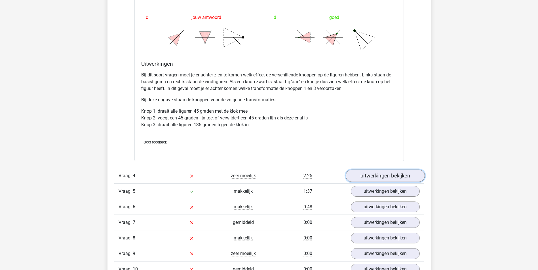
click at [397, 178] on link "uitwerkingen bekijken" at bounding box center [384, 176] width 79 height 12
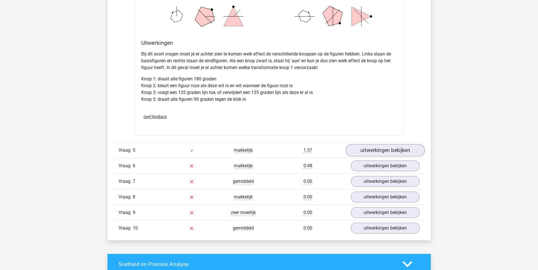
scroll to position [1389, 0]
click at [395, 166] on link "uitwerkingen bekijken" at bounding box center [384, 166] width 79 height 12
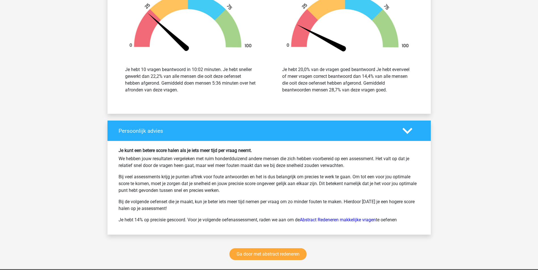
scroll to position [2098, 0]
